Goal: Transaction & Acquisition: Purchase product/service

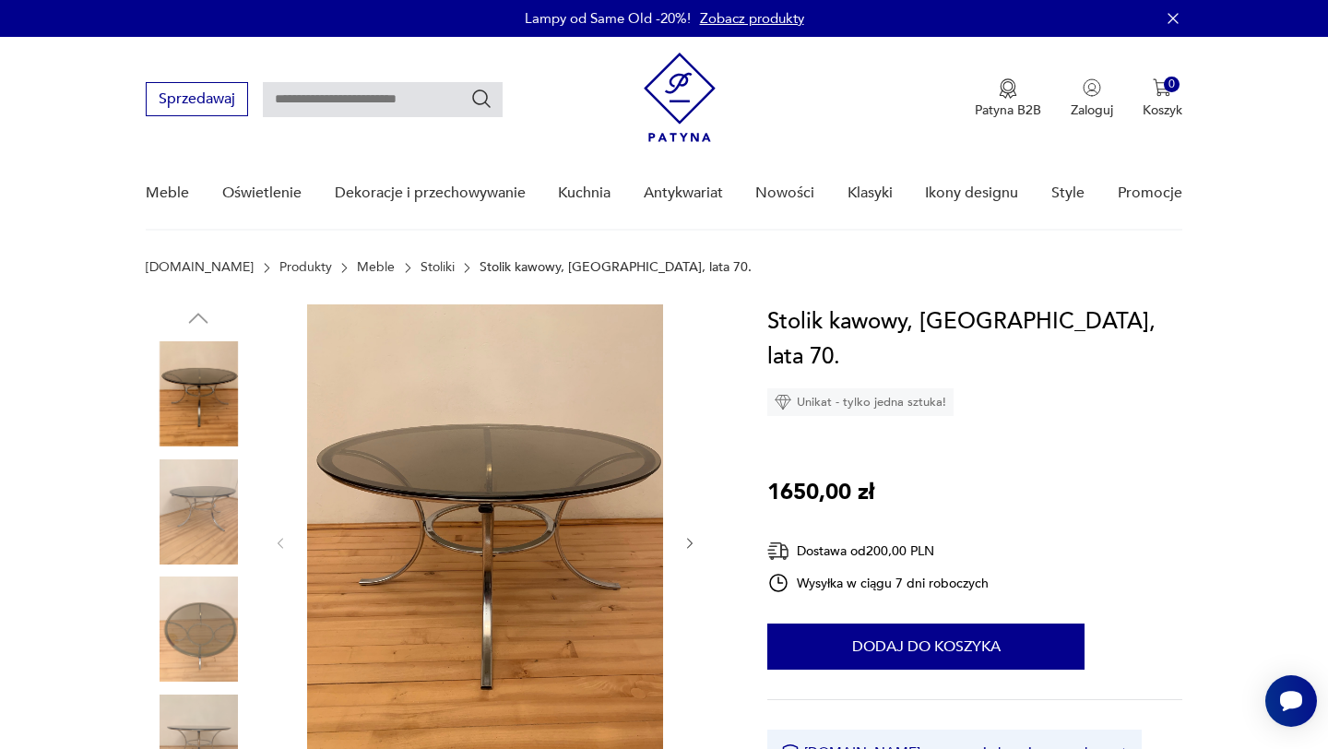
click at [420, 263] on link "Stoliki" at bounding box center [437, 267] width 34 height 15
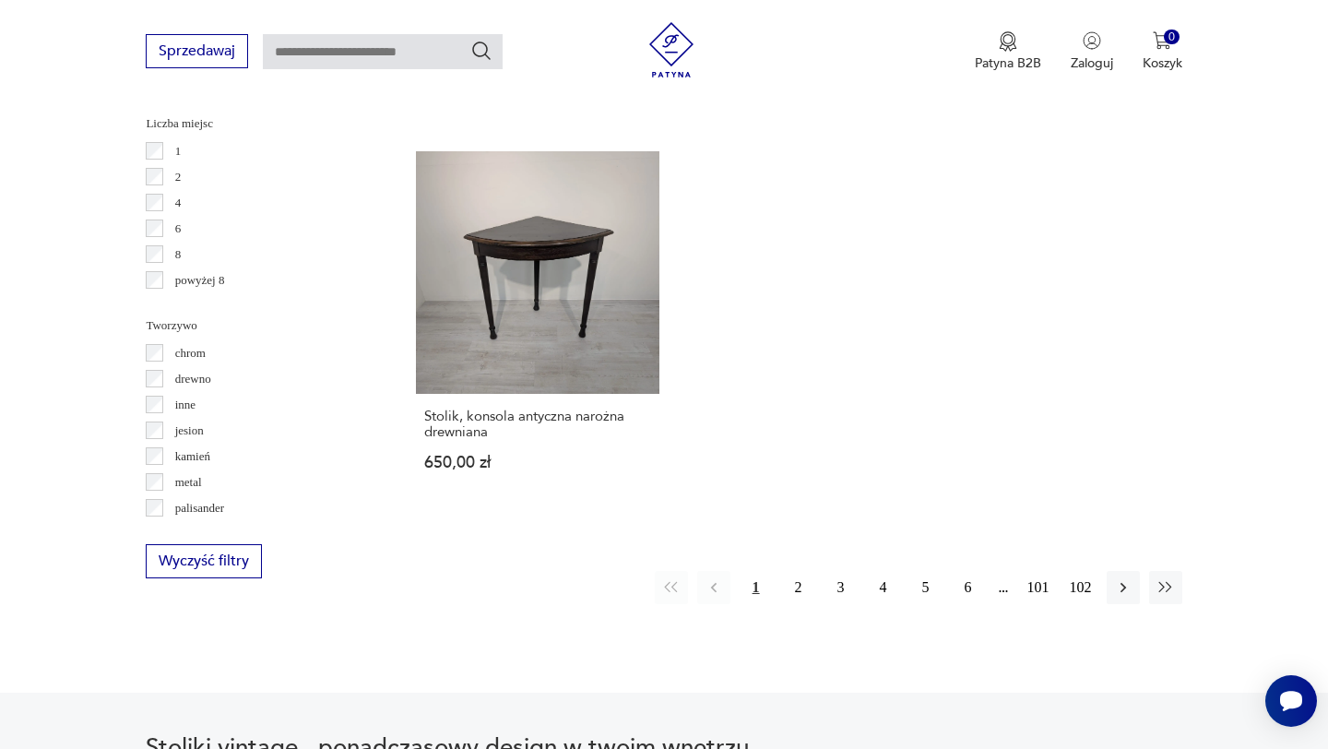
scroll to position [2694, 0]
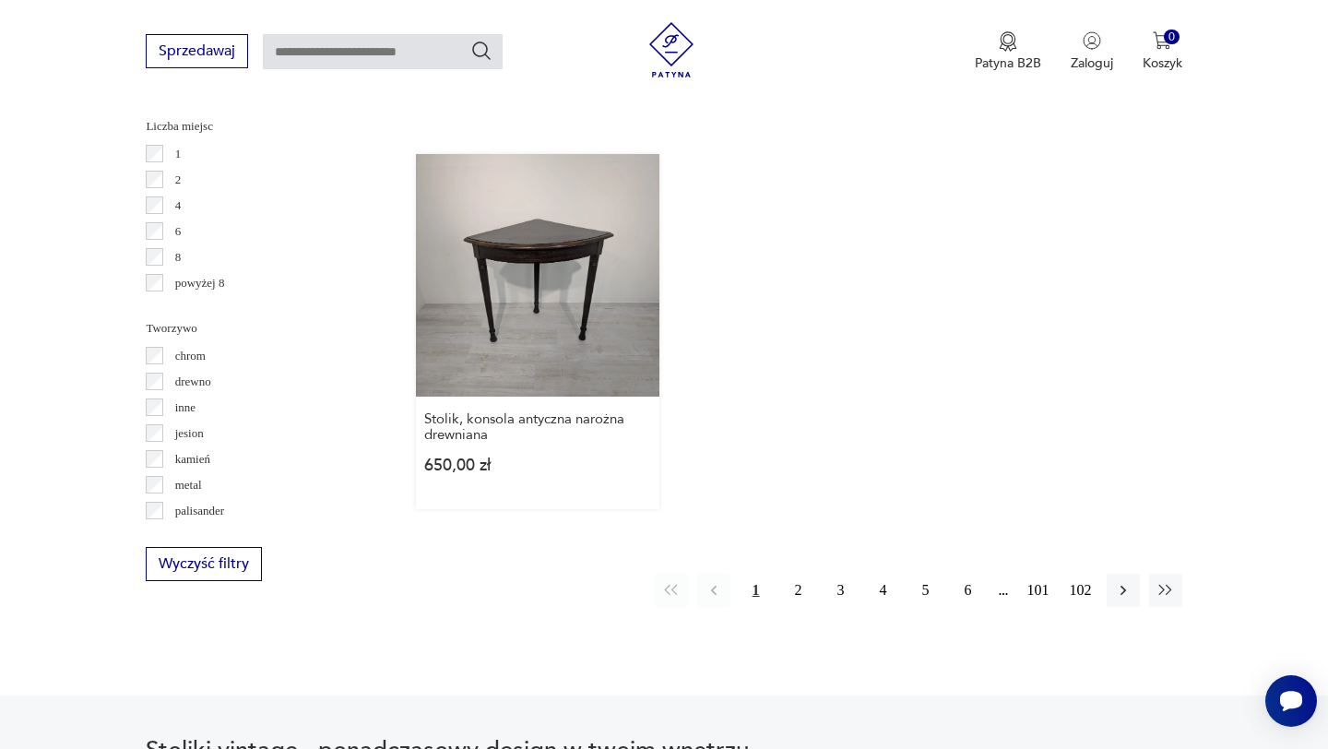
click at [536, 266] on link "Stolik, konsola antyczna narożna drewniana 650,00 zł" at bounding box center [537, 331] width 242 height 355
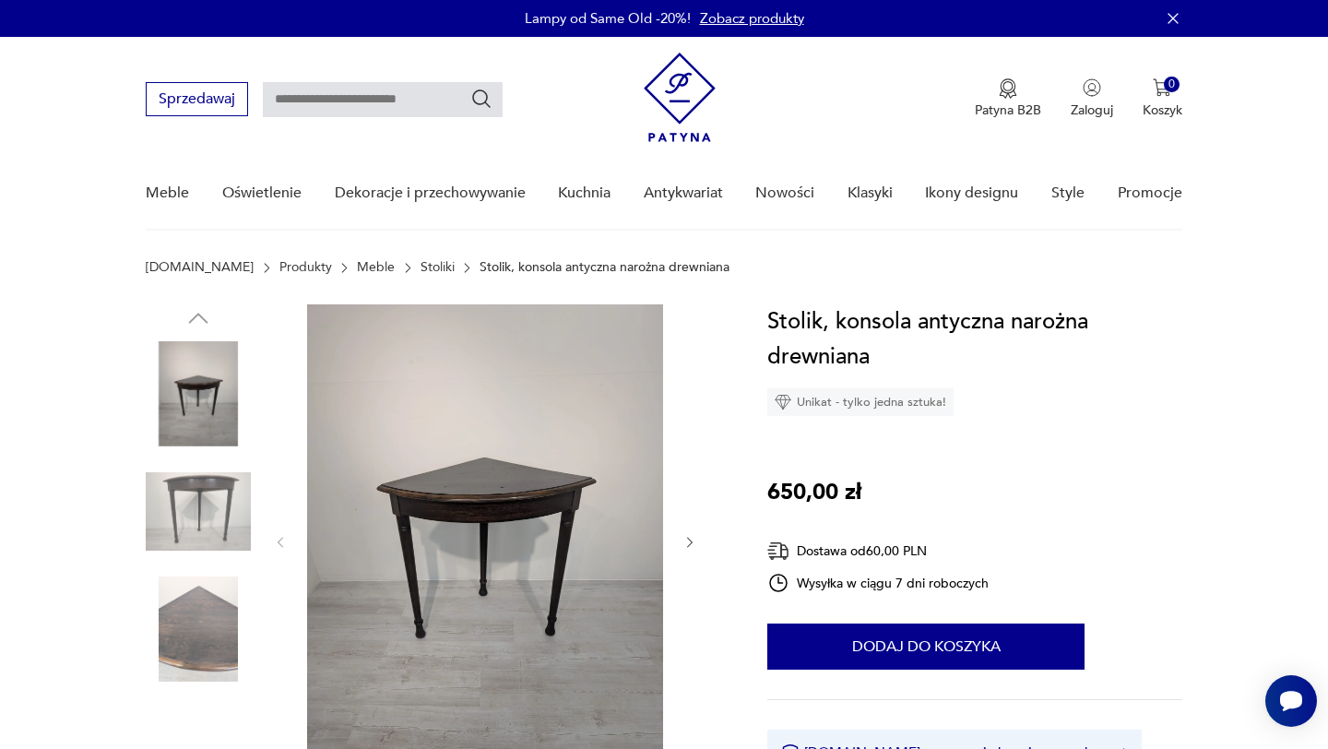
click at [197, 506] on img at bounding box center [198, 511] width 105 height 105
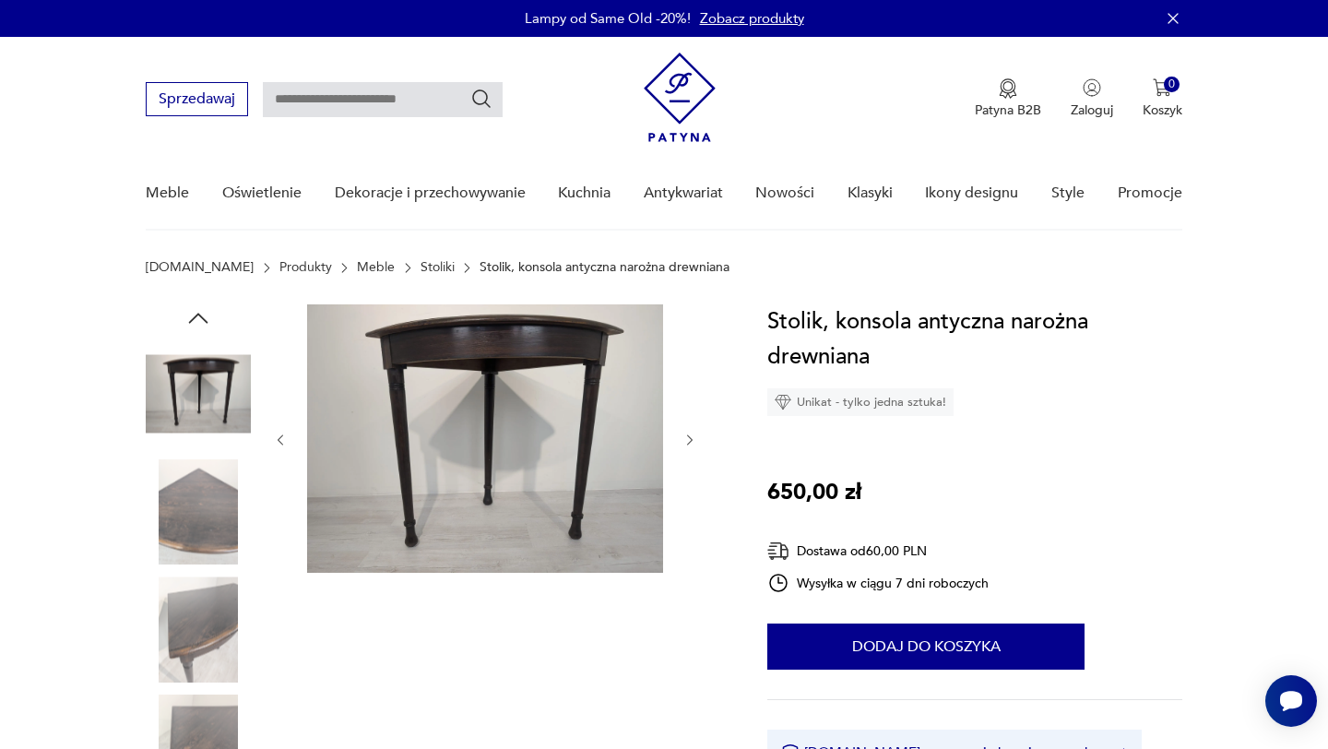
click at [214, 601] on img at bounding box center [198, 628] width 105 height 105
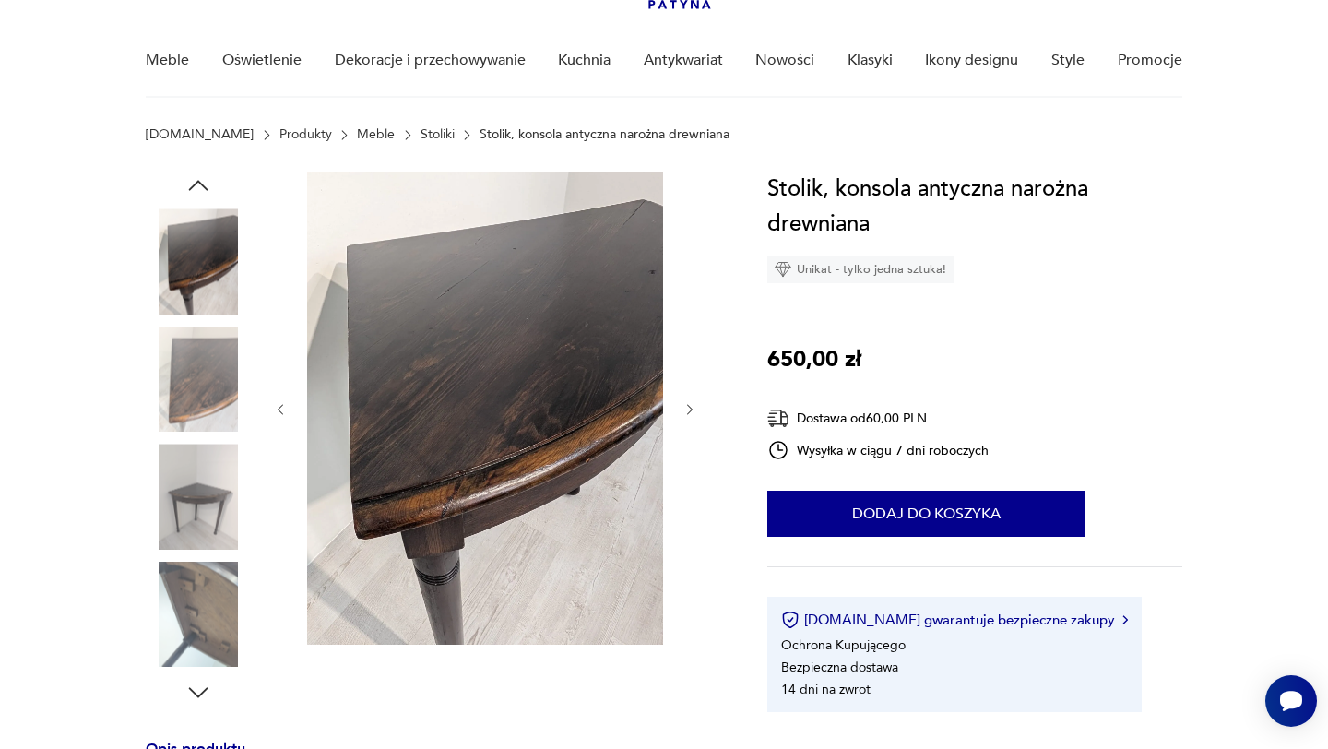
scroll to position [143, 0]
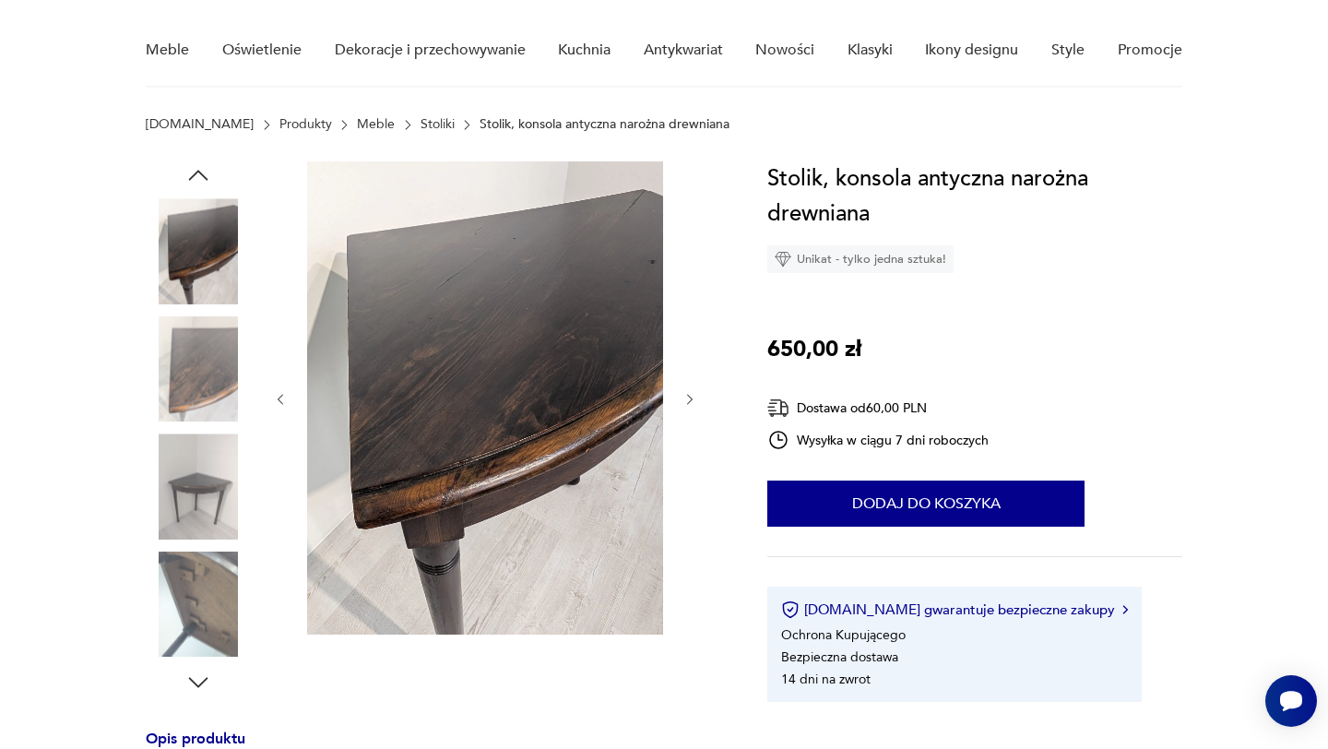
click at [207, 622] on img at bounding box center [198, 603] width 105 height 105
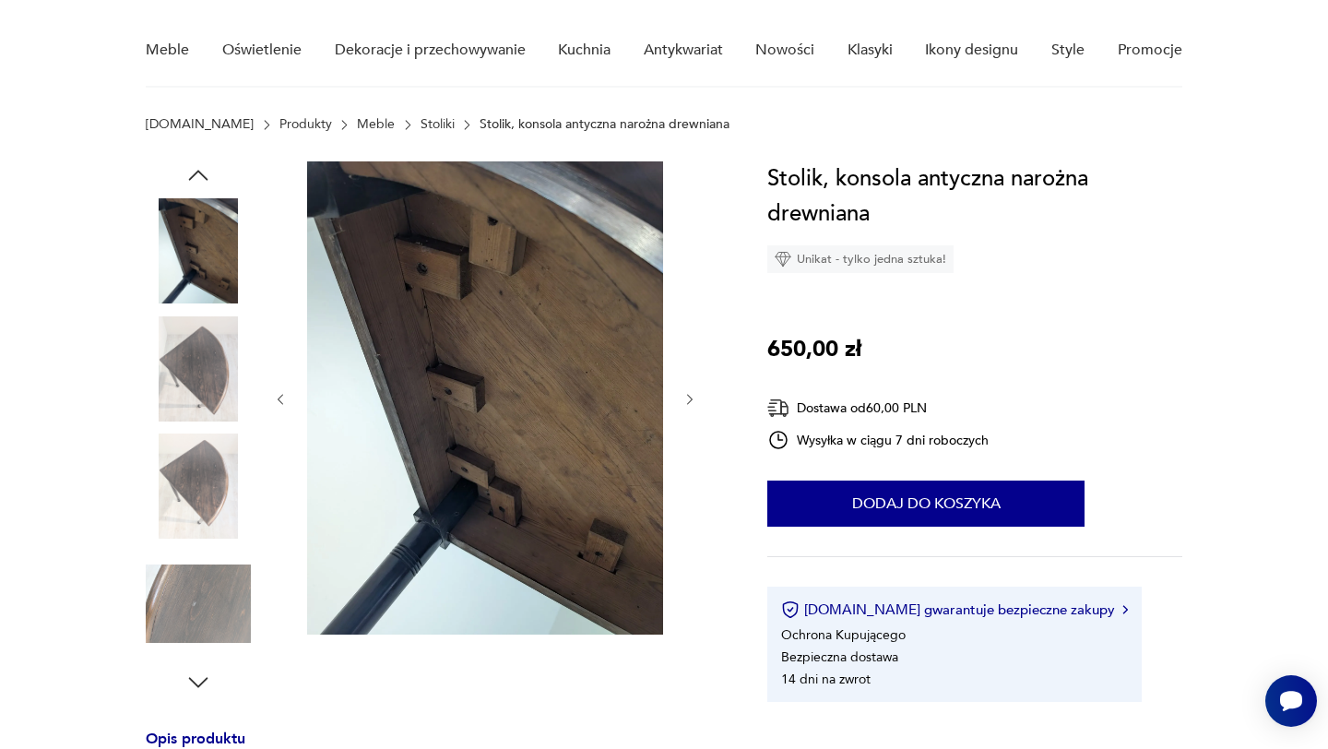
click at [196, 480] on img at bounding box center [198, 485] width 105 height 105
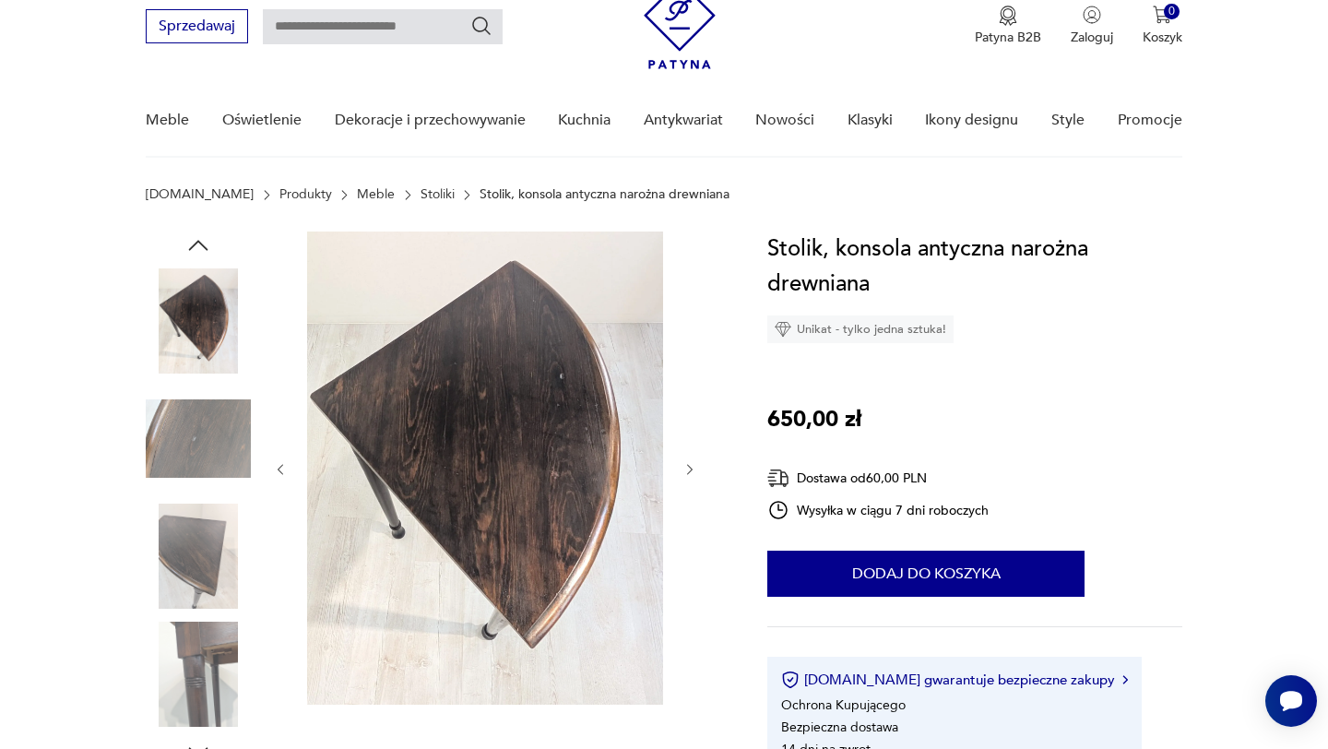
scroll to position [70, 0]
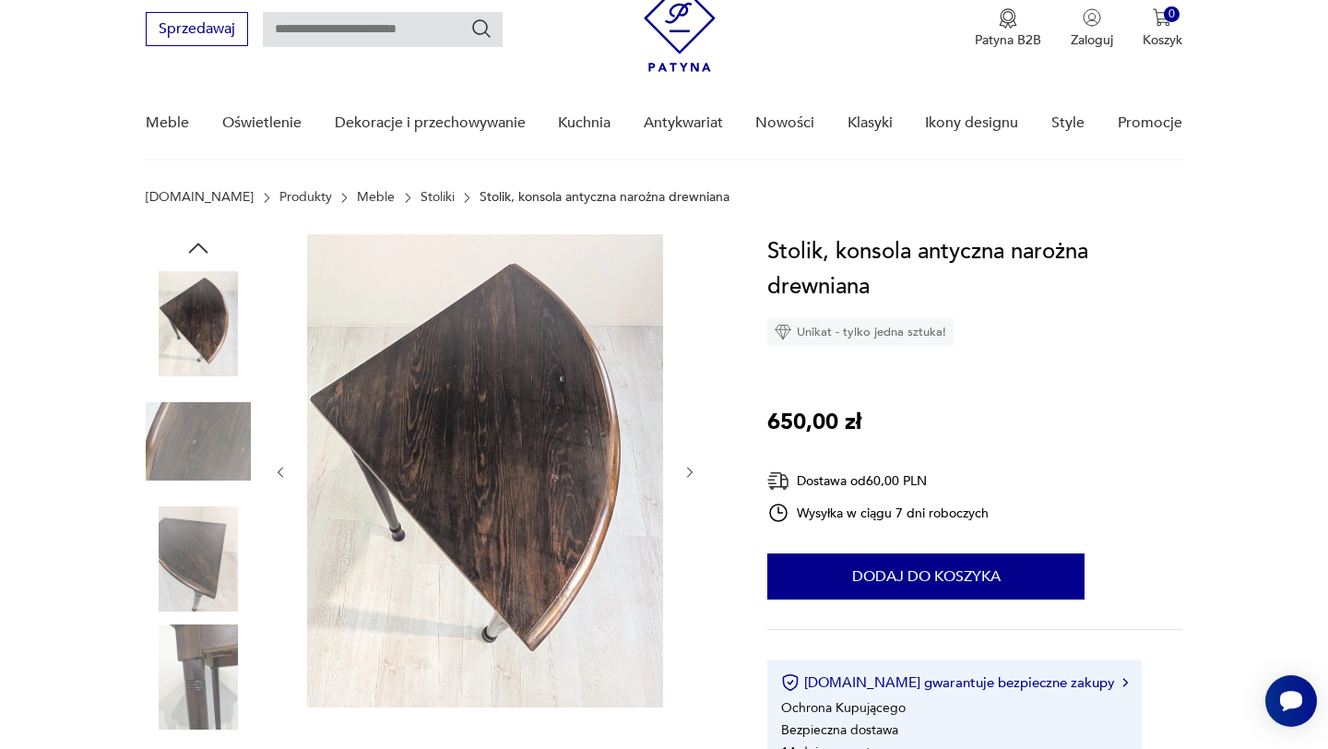
click at [207, 408] on img at bounding box center [198, 441] width 105 height 105
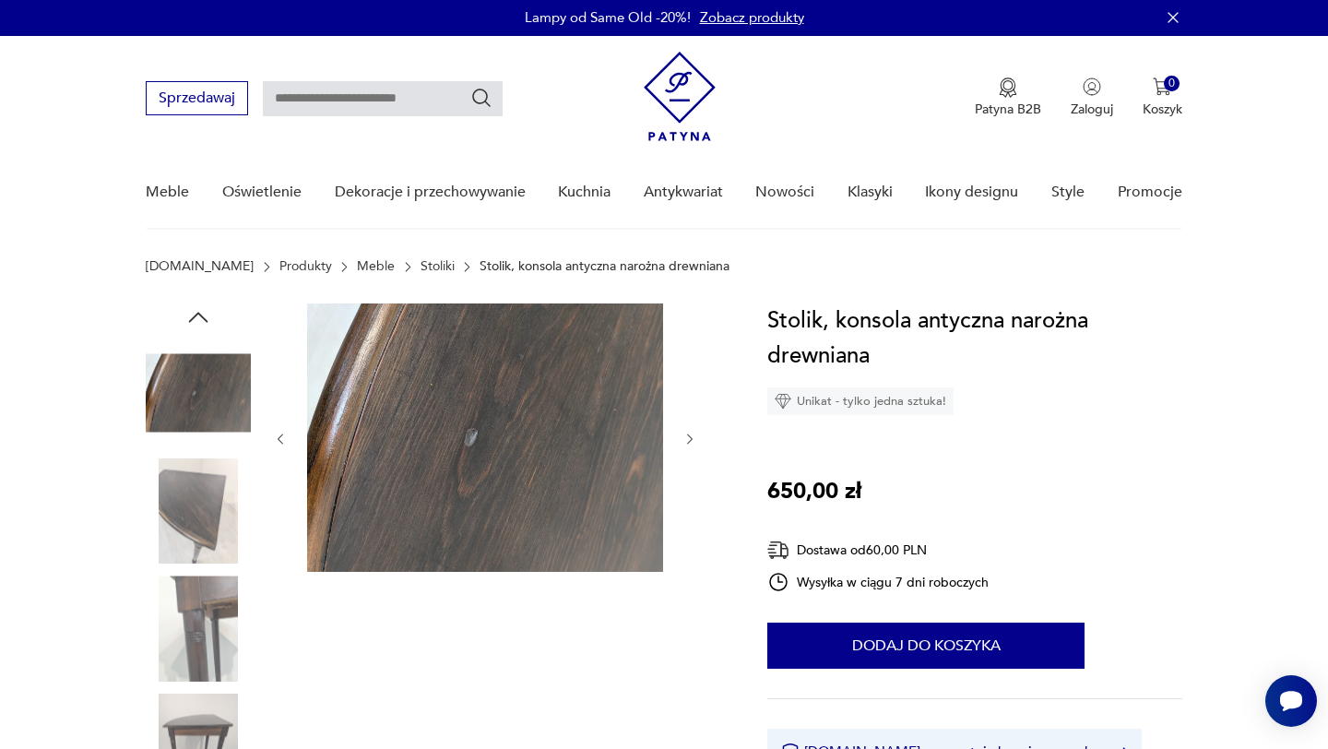
scroll to position [0, 0]
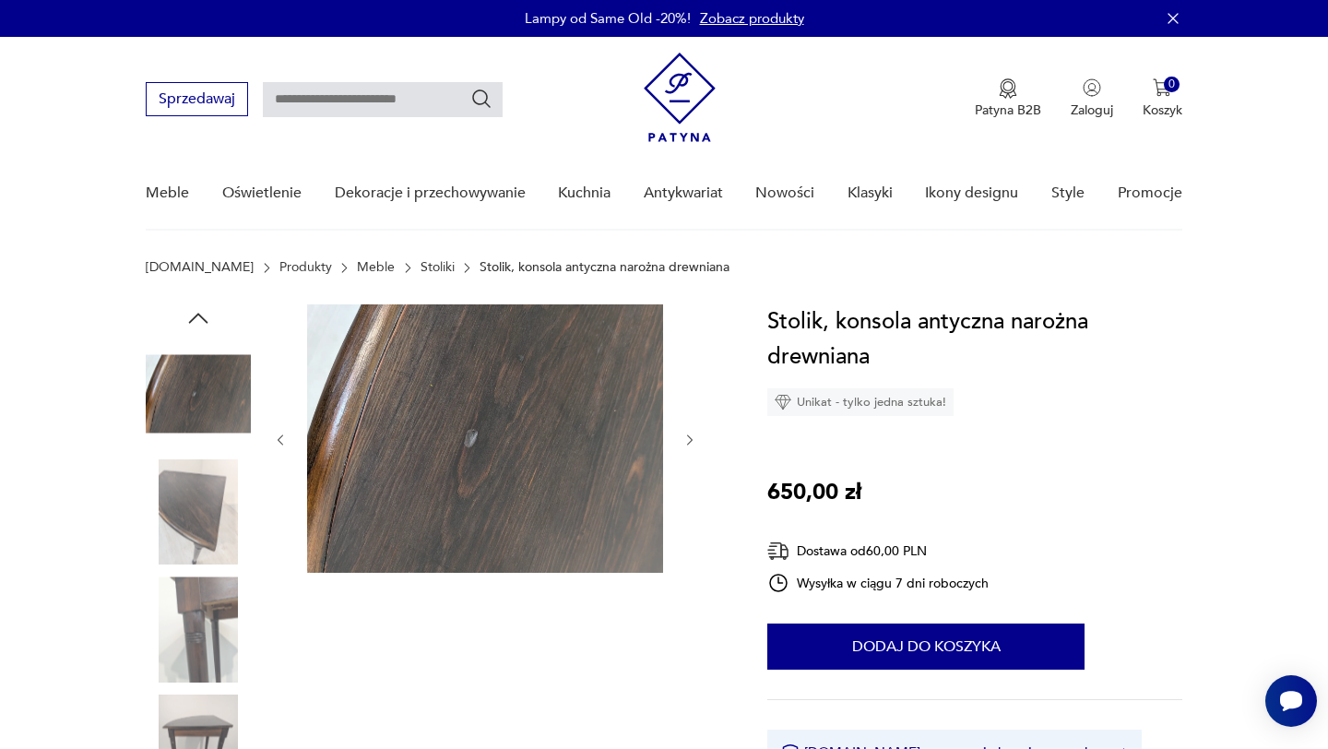
click at [203, 307] on icon "button" at bounding box center [198, 318] width 28 height 28
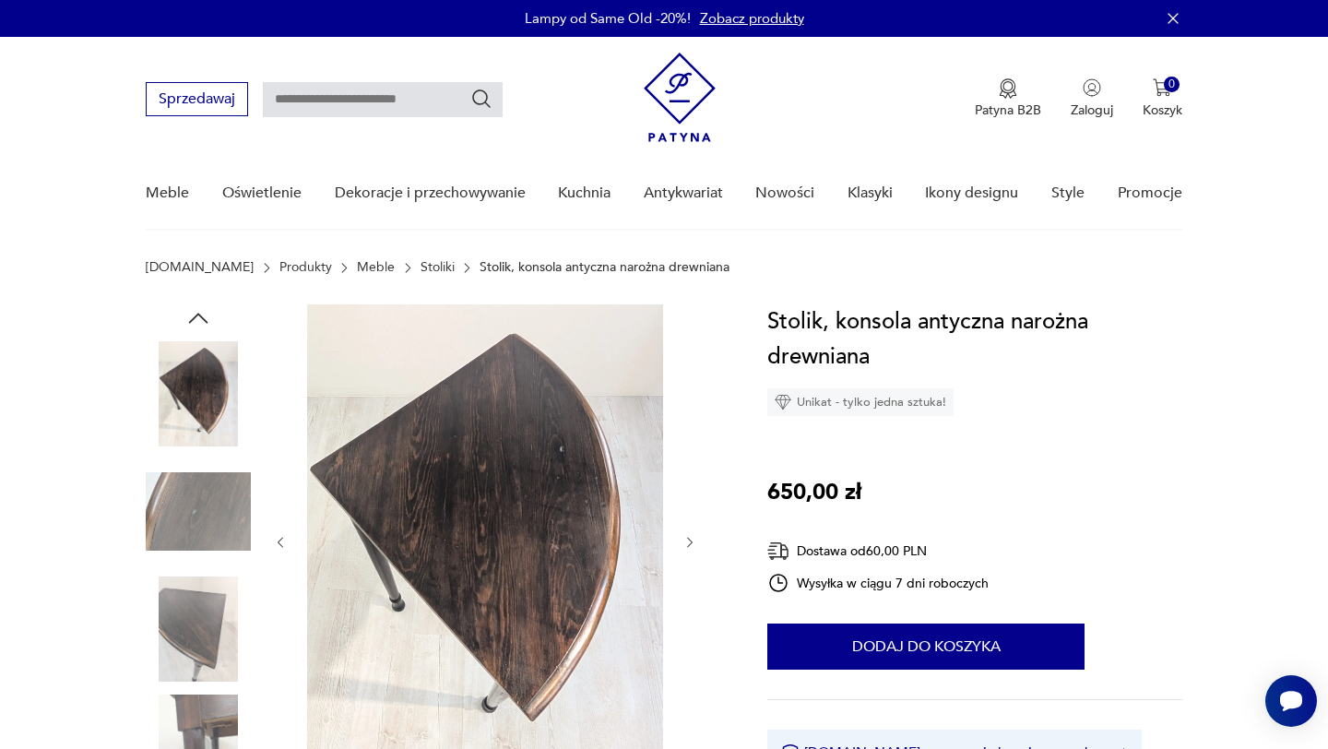
click at [195, 384] on img at bounding box center [198, 393] width 105 height 105
click at [192, 626] on img at bounding box center [198, 628] width 105 height 105
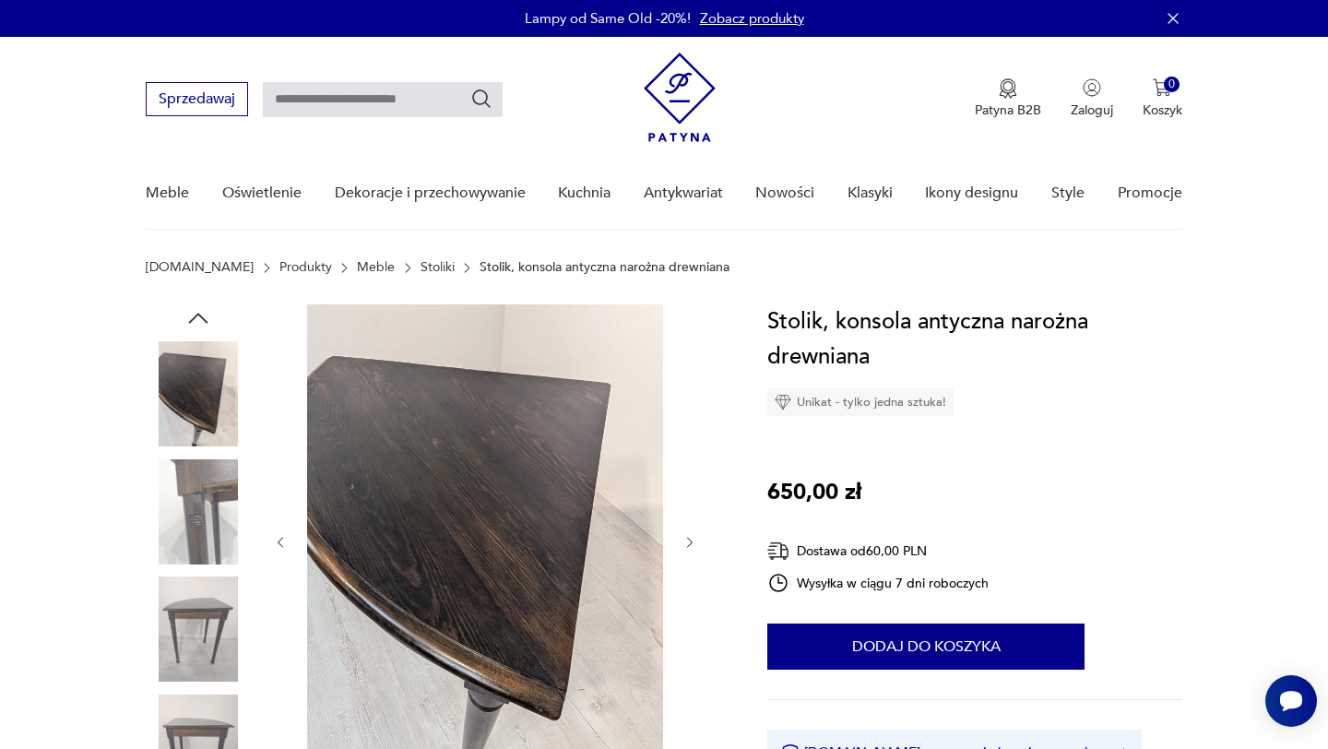
click at [176, 434] on img at bounding box center [198, 393] width 105 height 105
click at [180, 391] on img at bounding box center [198, 393] width 105 height 105
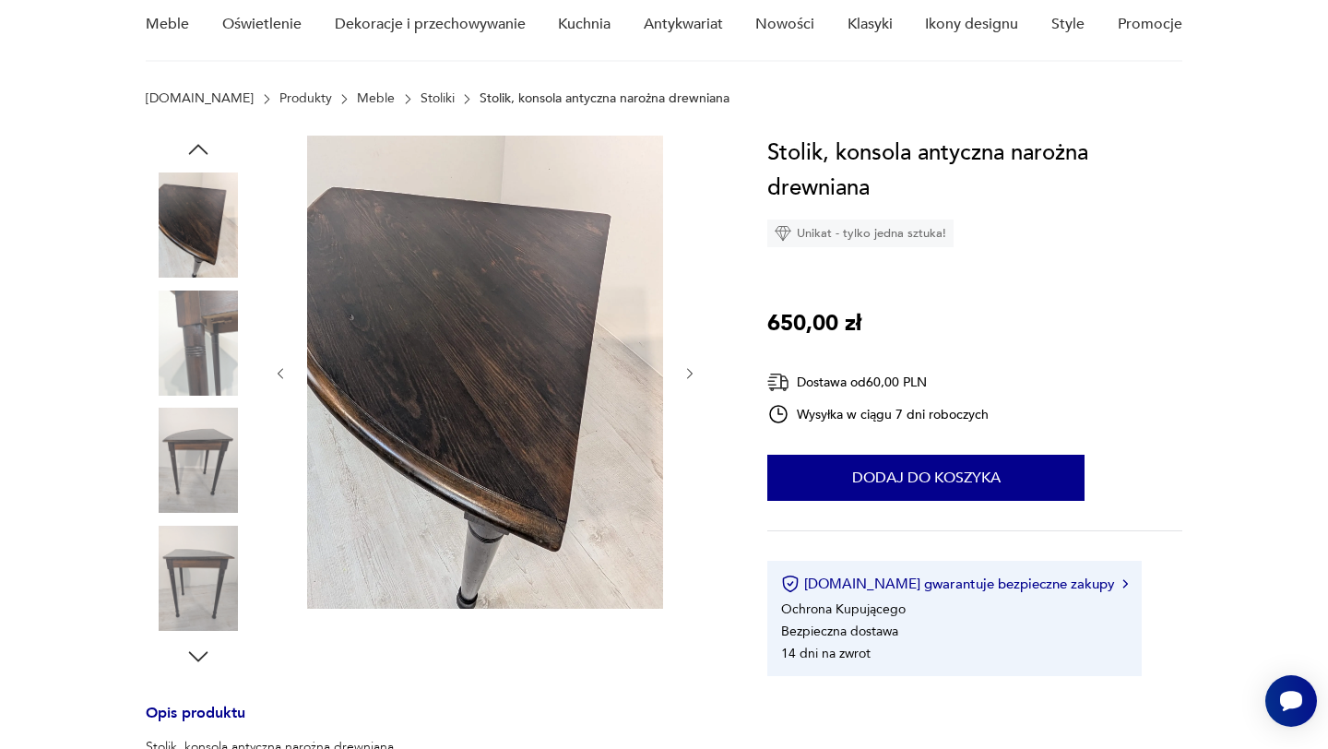
scroll to position [172, 0]
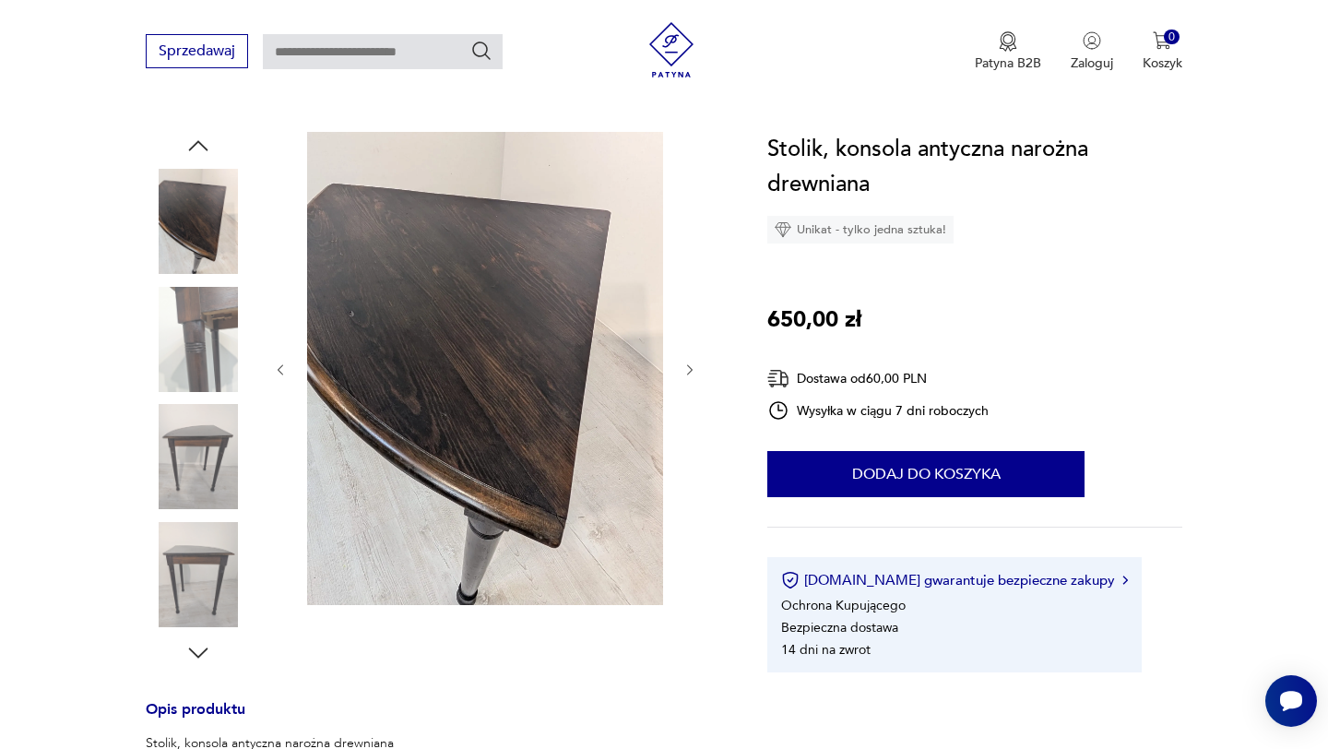
click at [214, 459] on img at bounding box center [198, 456] width 105 height 105
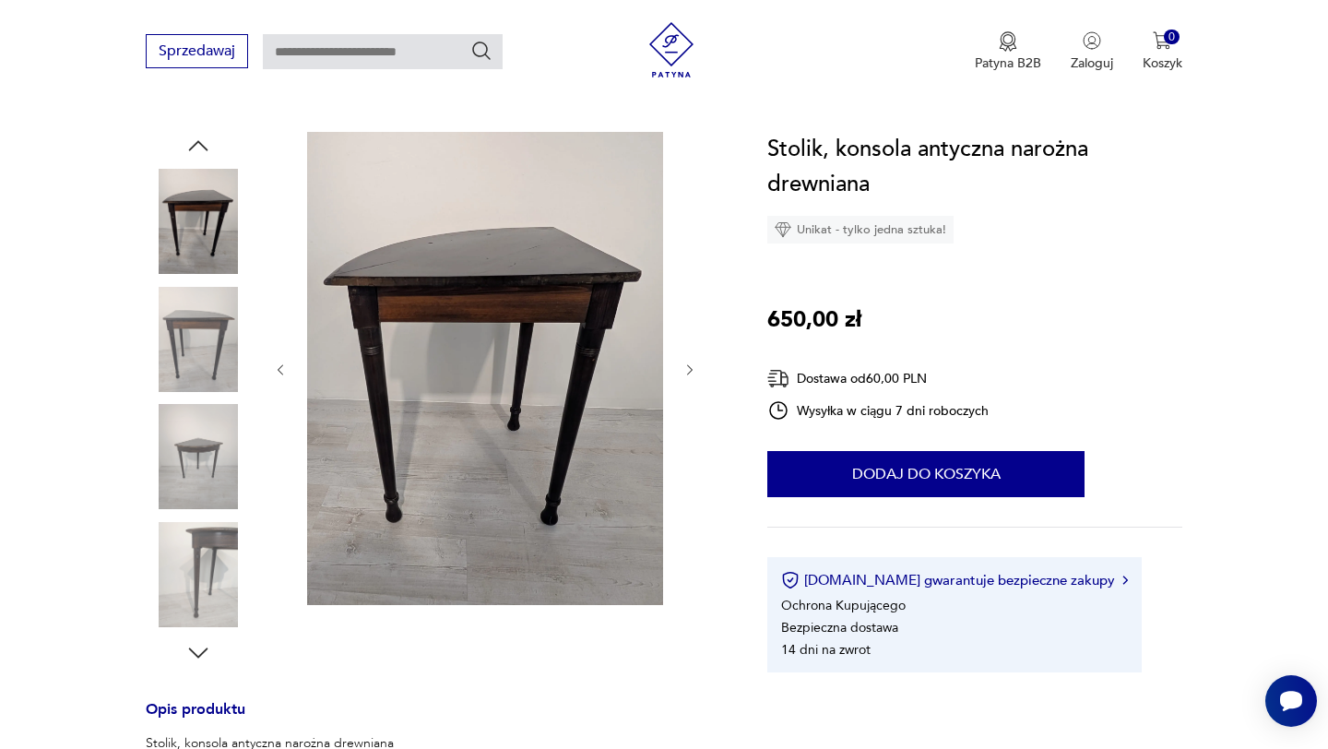
click at [197, 671] on div "Opis produktu Stolik, konsola antyczna narożna drewniana Stylowy, drewniany sto…" at bounding box center [434, 724] width 577 height 1185
click at [197, 646] on icon "button" at bounding box center [198, 653] width 28 height 28
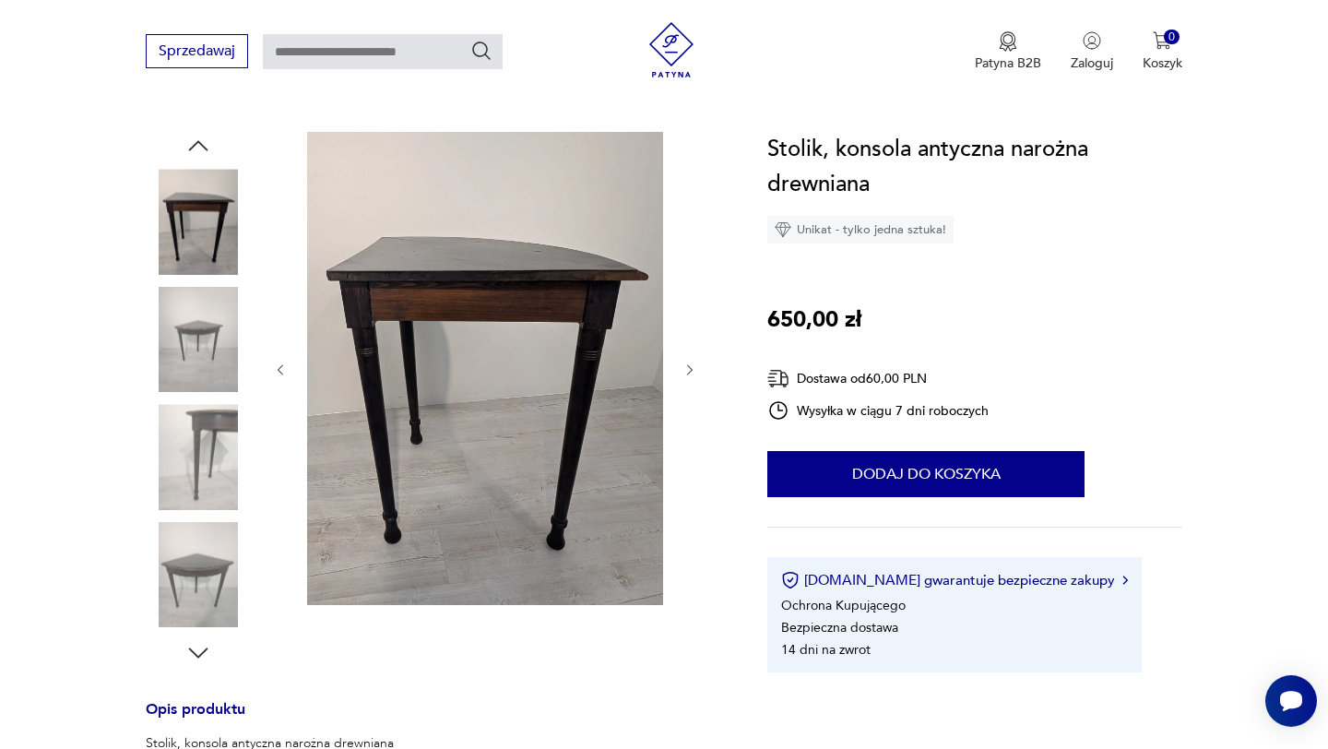
click at [469, 336] on img at bounding box center [485, 368] width 356 height 473
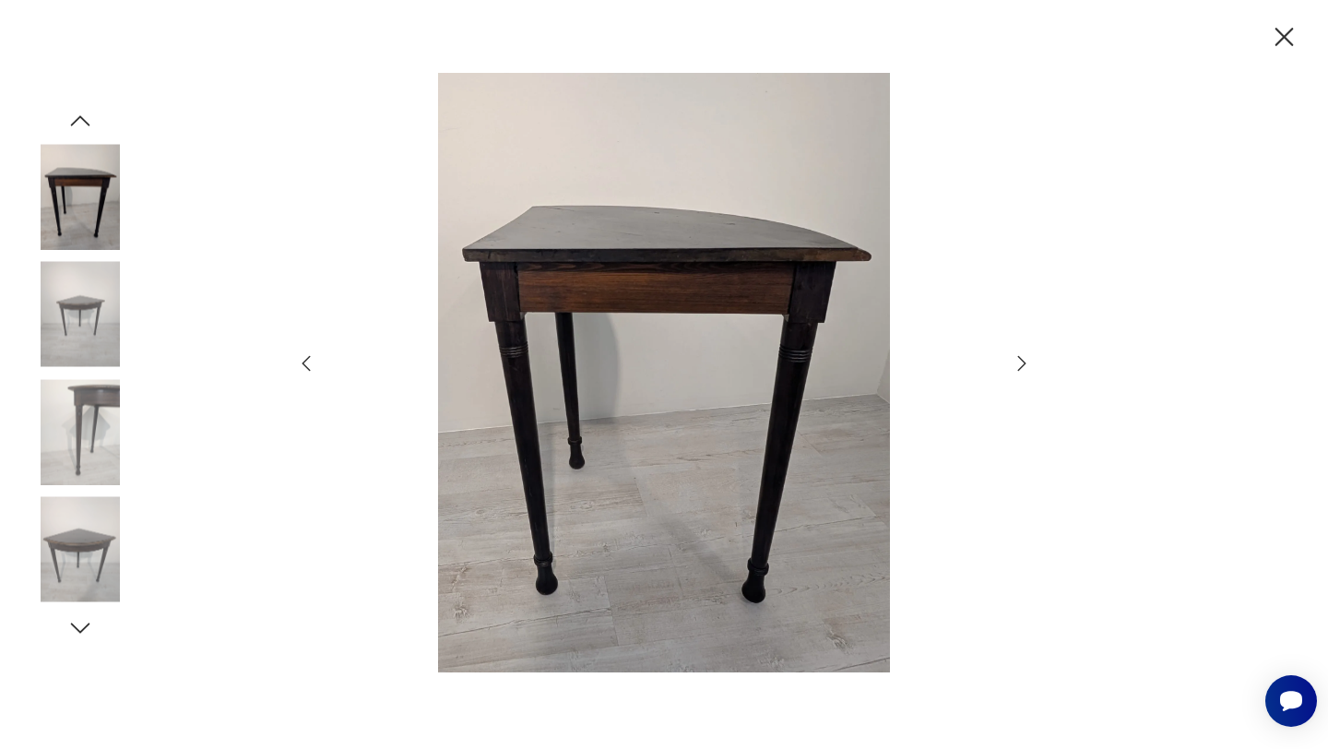
click at [1036, 357] on div at bounding box center [664, 374] width 1328 height 749
click at [1021, 361] on icon "button" at bounding box center [1022, 363] width 22 height 22
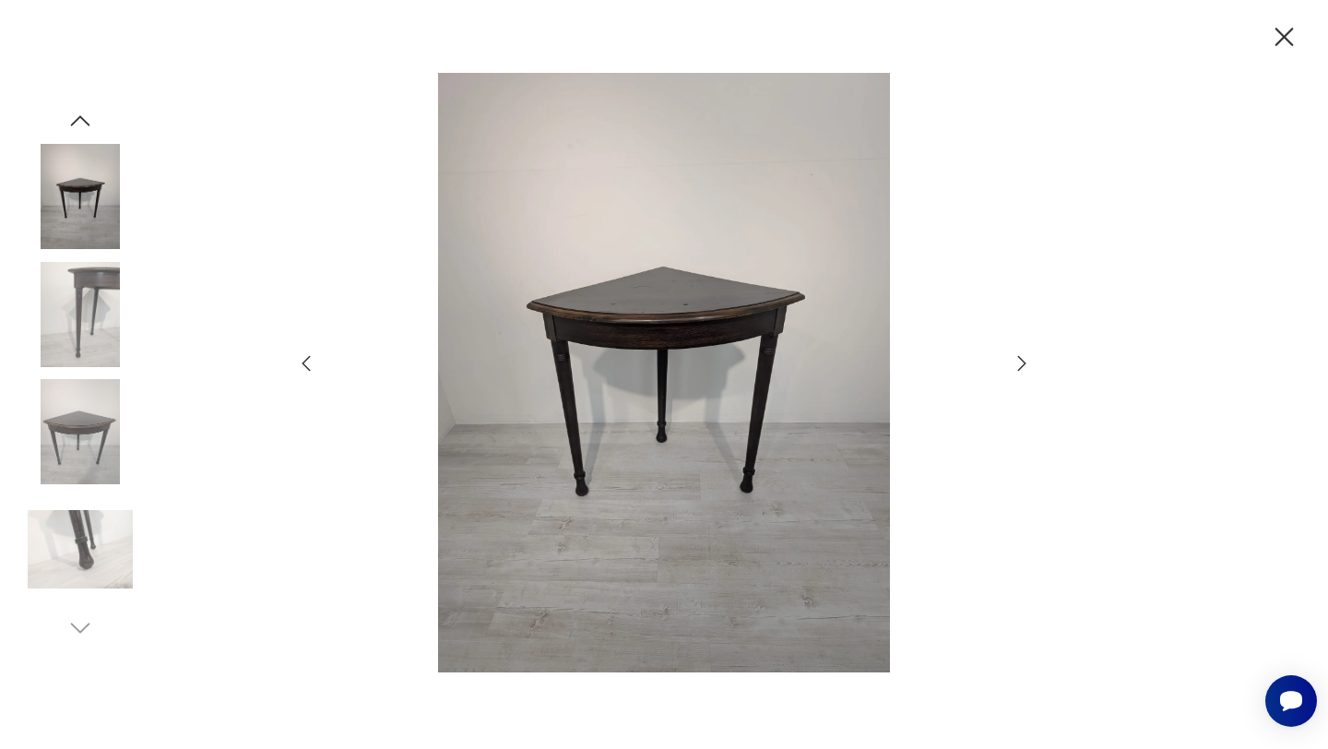
click at [1021, 361] on icon "button" at bounding box center [1022, 363] width 22 height 22
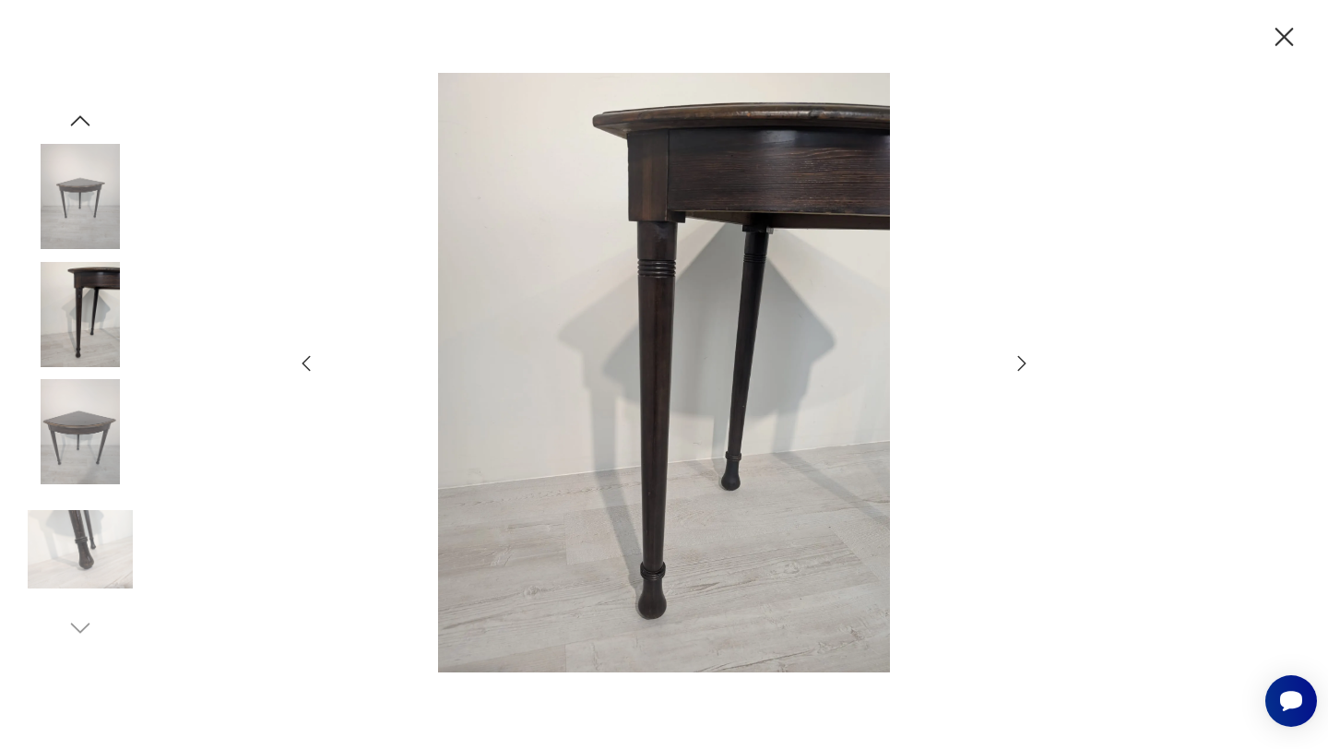
click at [1289, 40] on icon "button" at bounding box center [1284, 37] width 32 height 32
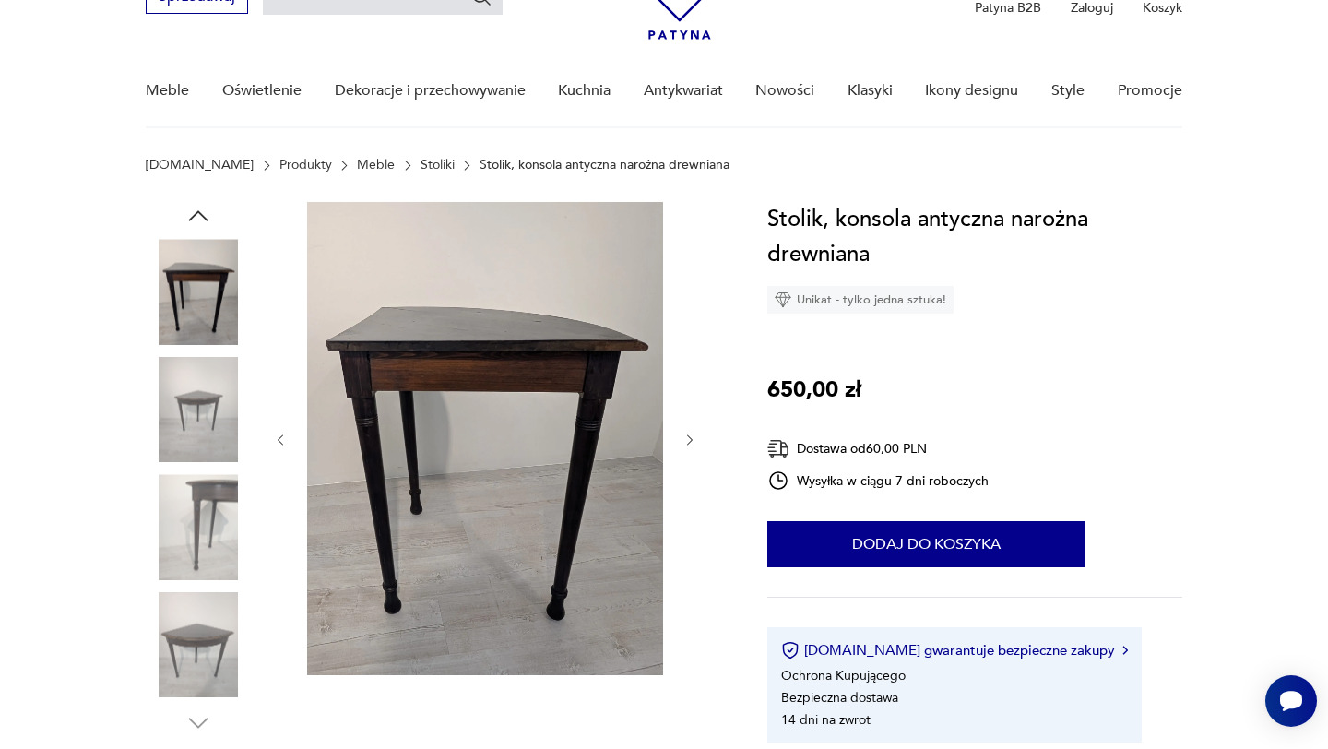
scroll to position [101, 0]
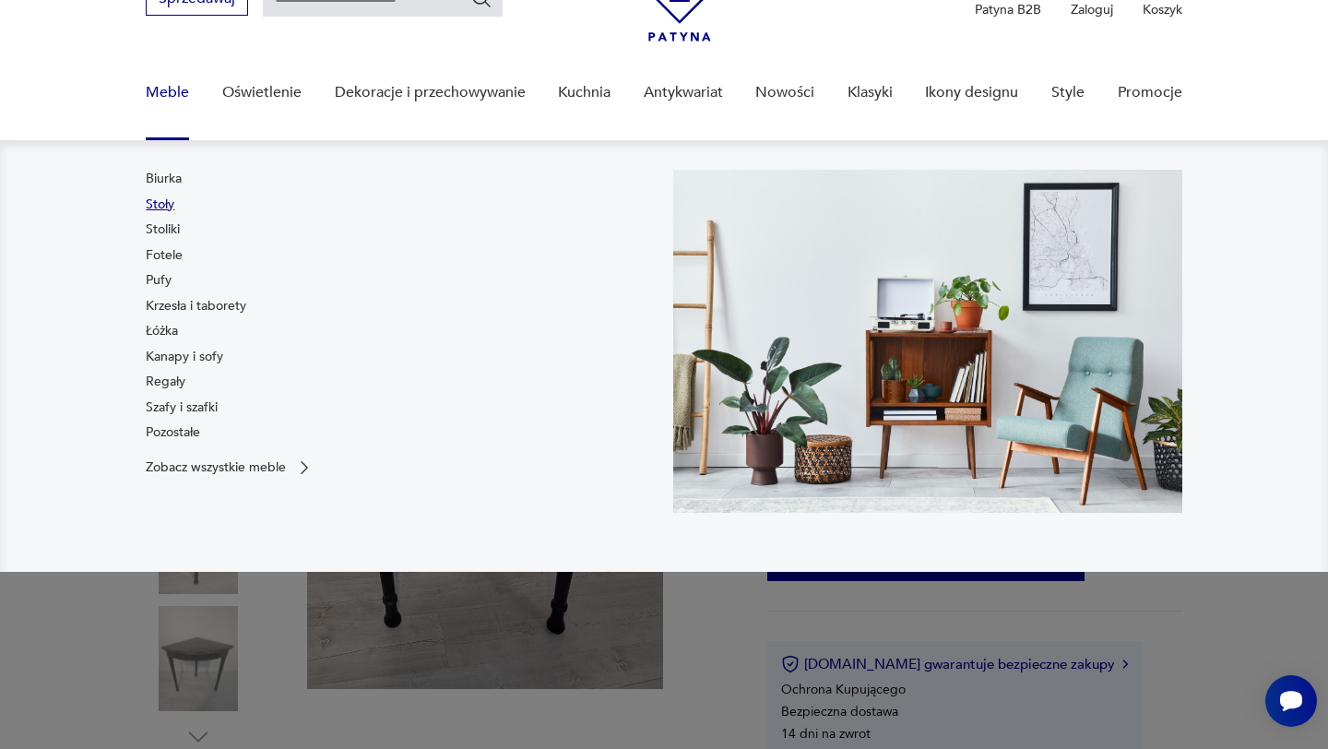
click at [159, 203] on link "Stoły" at bounding box center [160, 204] width 29 height 18
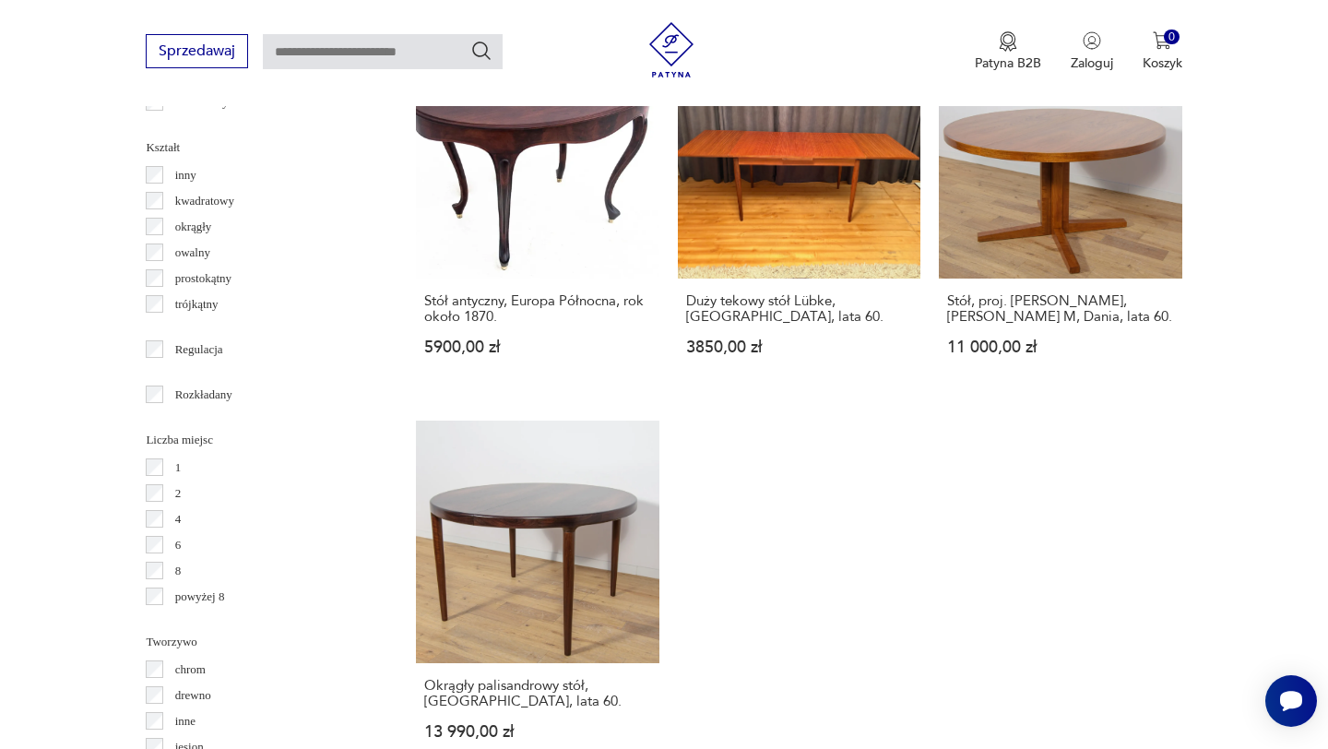
scroll to position [2460, 0]
